Goal: Find contact information: Find contact information

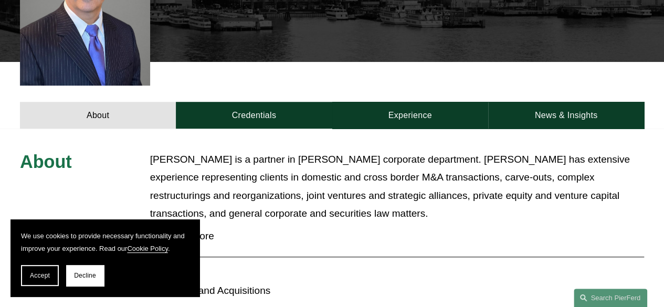
scroll to position [336, 0]
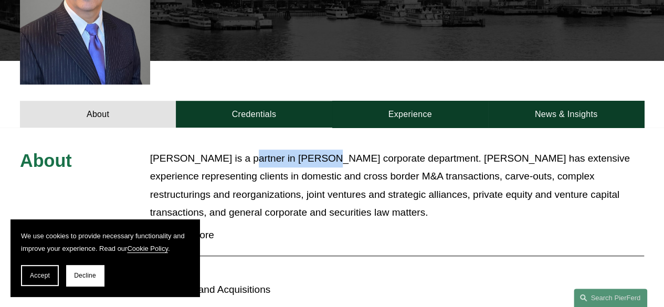
drag, startPoint x: 231, startPoint y: 145, endPoint x: 312, endPoint y: 146, distance: 80.3
click at [312, 150] on p "Jim is a partner in Pierson Ferdinand’s corporate department. Jim has extensive…" at bounding box center [397, 186] width 494 height 72
copy p "Pierson Ferdinand"
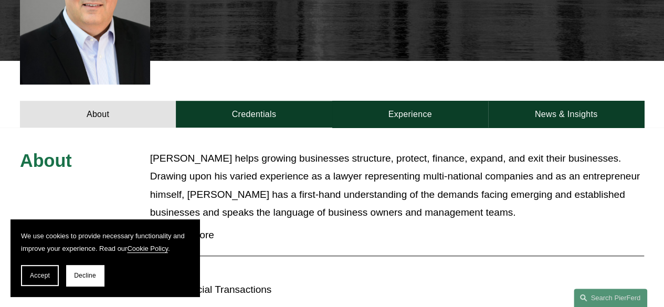
scroll to position [357, 0]
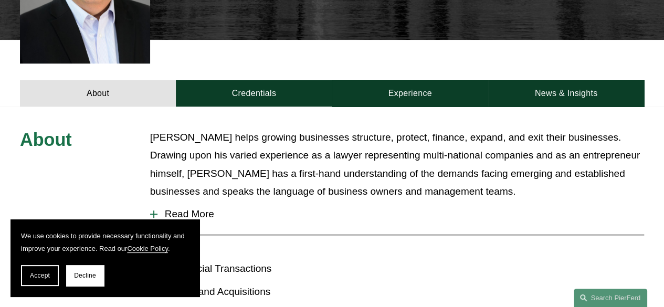
click at [310, 155] on p "[PERSON_NAME] helps growing businesses structure, protect, finance, expand, and…" at bounding box center [397, 165] width 494 height 72
click at [250, 169] on p "[PERSON_NAME] helps growing businesses structure, protect, finance, expand, and…" at bounding box center [397, 165] width 494 height 72
